Goal: Task Accomplishment & Management: Manage account settings

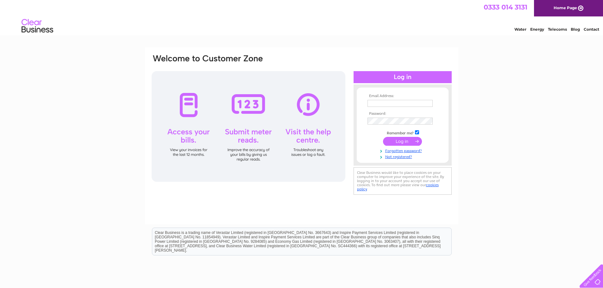
drag, startPoint x: 0, startPoint y: 0, endPoint x: 384, endPoint y: 104, distance: 398.3
click at [384, 104] on input "text" at bounding box center [400, 103] width 65 height 7
drag, startPoint x: 394, startPoint y: 100, endPoint x: 396, endPoint y: 105, distance: 5.2
click at [394, 100] on input "text" at bounding box center [401, 104] width 66 height 8
type input "alison@auchterlonies.com"
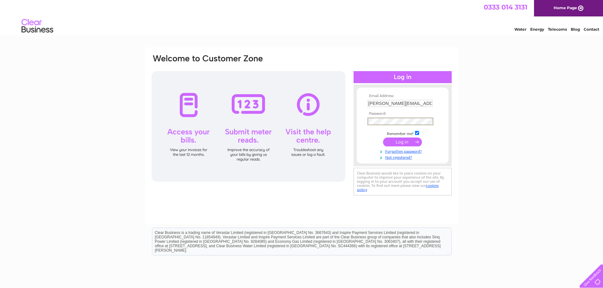
click at [383, 138] on input "submit" at bounding box center [402, 142] width 39 height 9
click at [396, 143] on input "submit" at bounding box center [402, 142] width 39 height 9
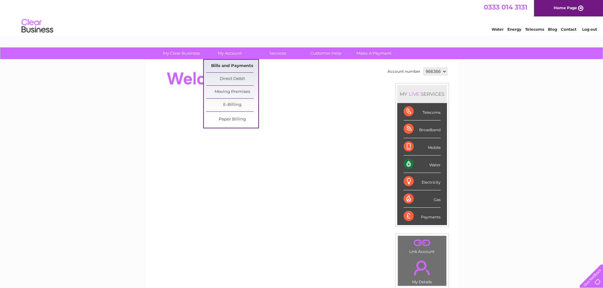
click at [232, 65] on link "Bills and Payments" at bounding box center [232, 66] width 52 height 13
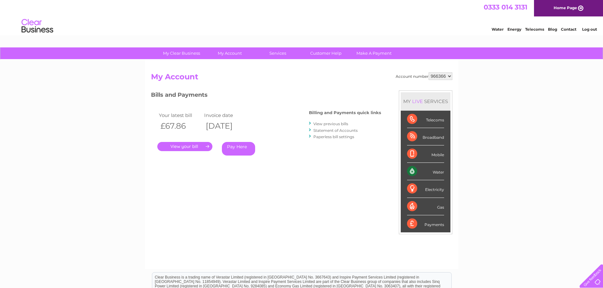
click at [194, 143] on link "." at bounding box center [184, 146] width 55 height 9
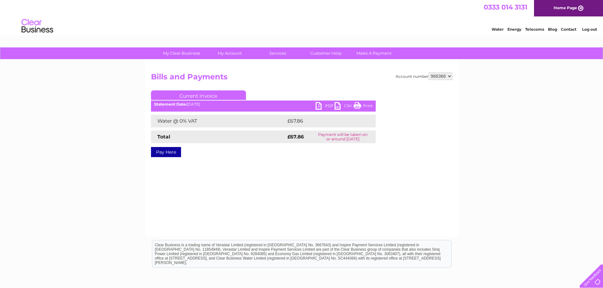
click at [362, 104] on link "Print" at bounding box center [363, 106] width 19 height 9
click at [324, 108] on link "PDF" at bounding box center [325, 106] width 19 height 9
